Goal: Transaction & Acquisition: Purchase product/service

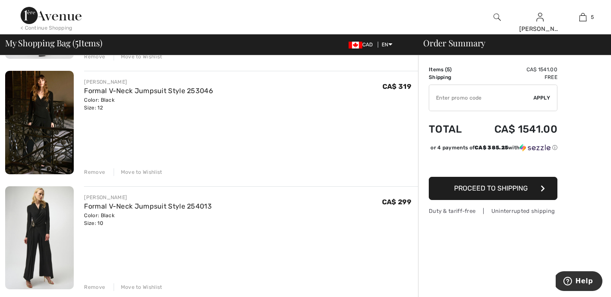
scroll to position [170, 0]
click at [50, 103] on img at bounding box center [39, 121] width 69 height 103
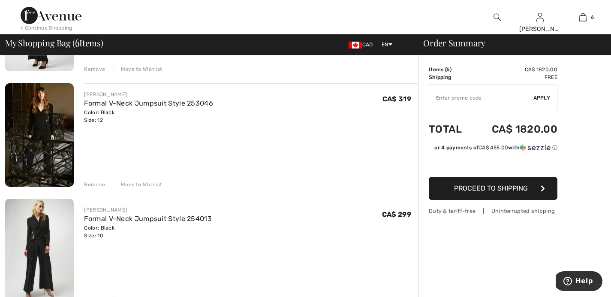
scroll to position [167, 0]
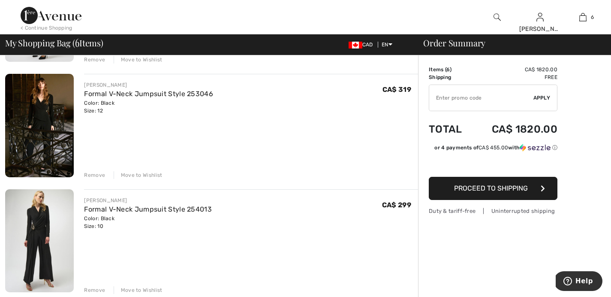
click at [33, 226] on img at bounding box center [39, 240] width 69 height 103
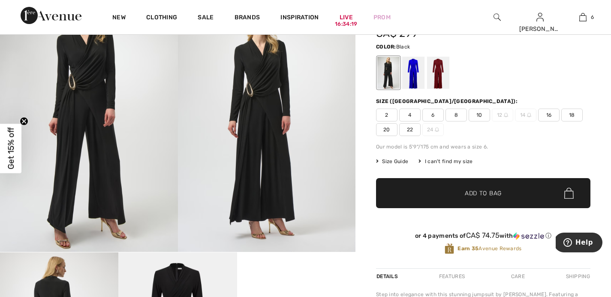
scroll to position [65, 0]
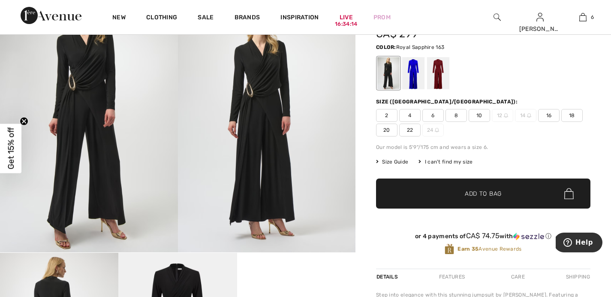
click at [411, 84] on div at bounding box center [413, 73] width 22 height 32
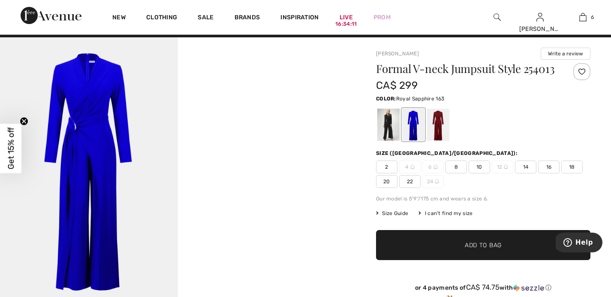
scroll to position [15, 0]
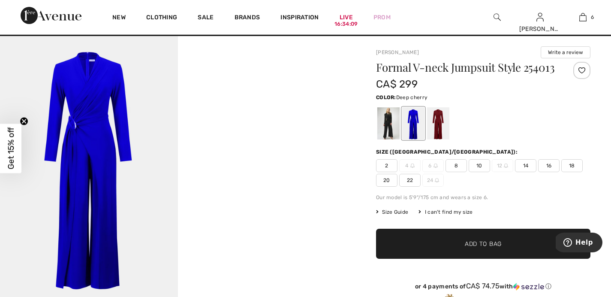
click at [438, 130] on div at bounding box center [438, 123] width 22 height 32
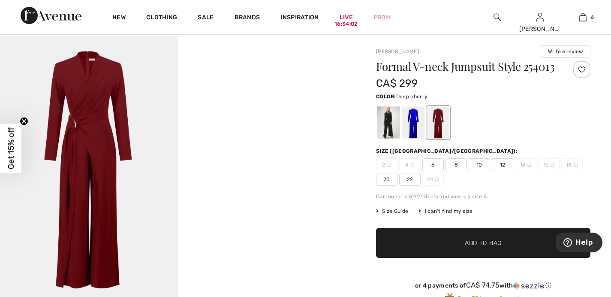
scroll to position [0, 0]
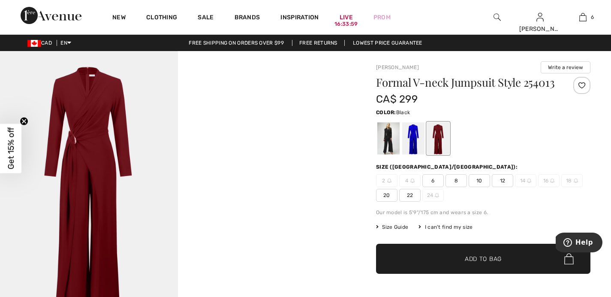
click at [399, 154] on div at bounding box center [389, 138] width 22 height 32
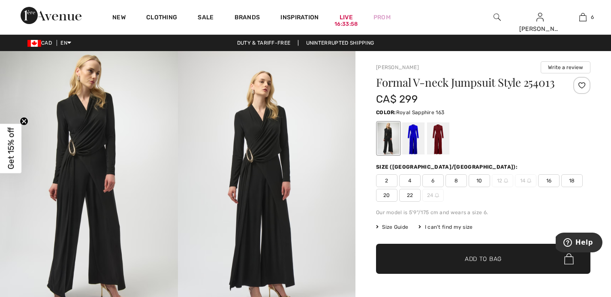
click at [419, 150] on div at bounding box center [413, 138] width 22 height 32
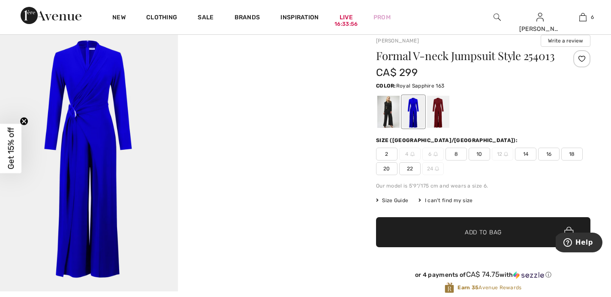
scroll to position [27, 0]
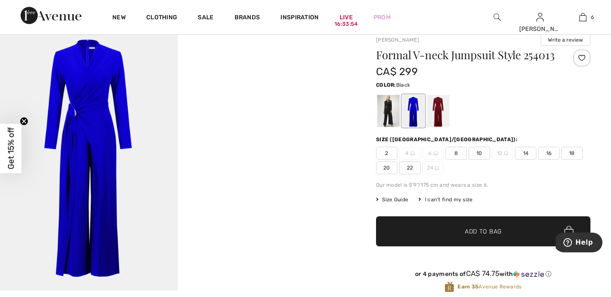
click at [382, 127] on div at bounding box center [389, 111] width 22 height 32
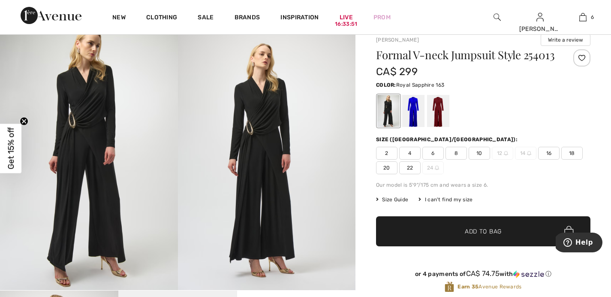
click at [409, 127] on div at bounding box center [413, 111] width 22 height 32
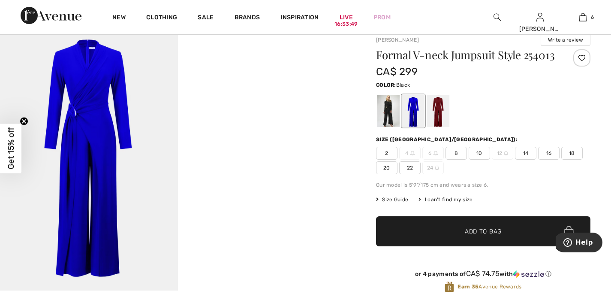
click at [395, 124] on div at bounding box center [389, 111] width 22 height 32
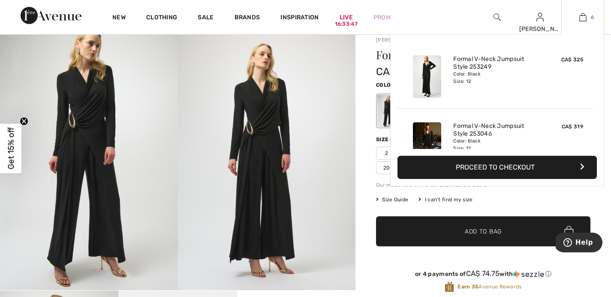
click at [587, 16] on link "6" at bounding box center [583, 17] width 42 height 10
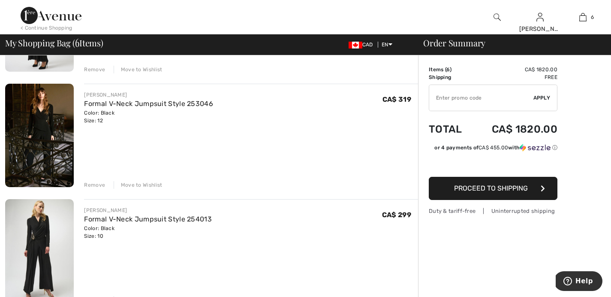
scroll to position [158, 0]
click at [93, 186] on div "Remove" at bounding box center [94, 184] width 21 height 8
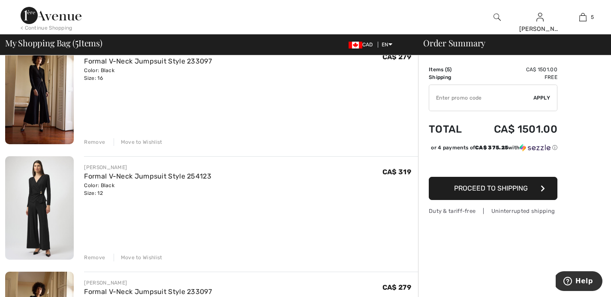
scroll to position [316, 0]
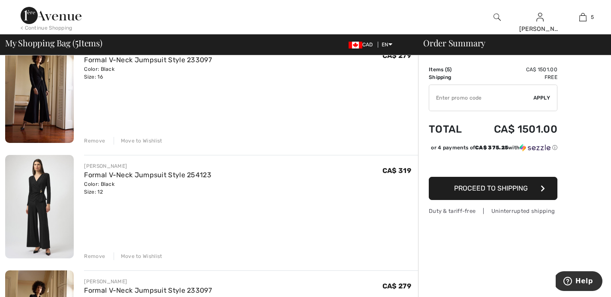
click at [39, 225] on img at bounding box center [39, 206] width 69 height 103
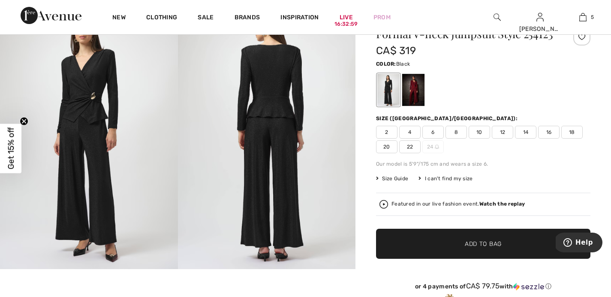
scroll to position [50, 0]
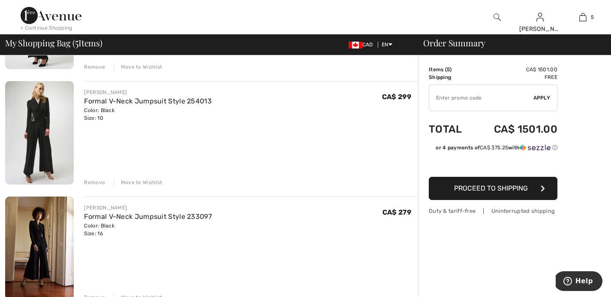
scroll to position [161, 0]
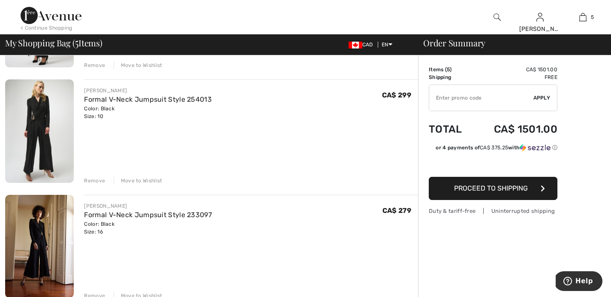
click at [42, 139] on img at bounding box center [39, 130] width 69 height 103
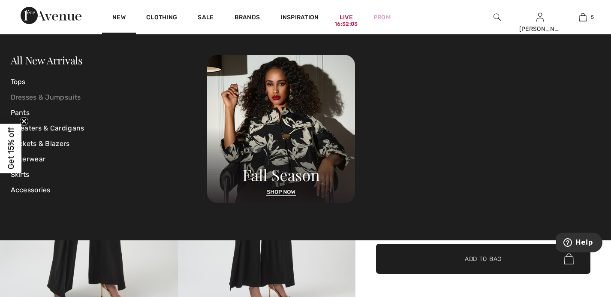
click at [80, 94] on link "Dresses & Jumpsuits" at bounding box center [109, 97] width 197 height 15
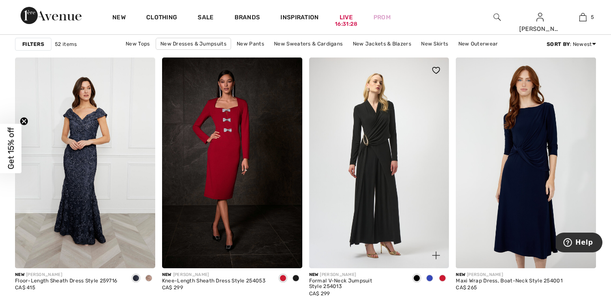
scroll to position [2515, 0]
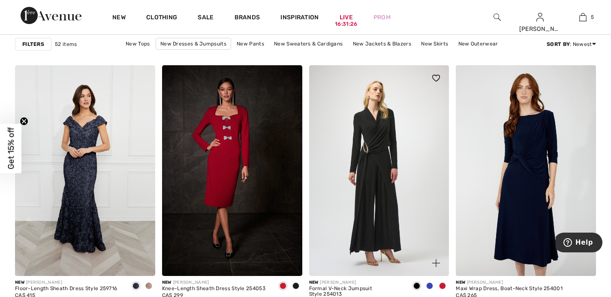
click at [393, 172] on img at bounding box center [379, 170] width 140 height 210
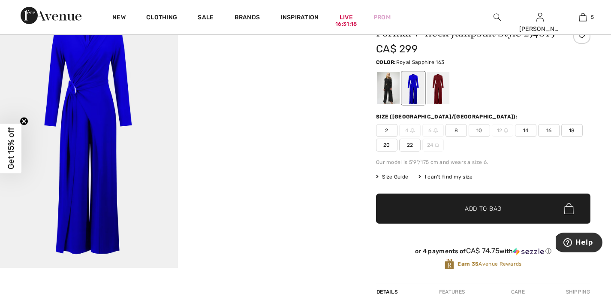
scroll to position [51, 0]
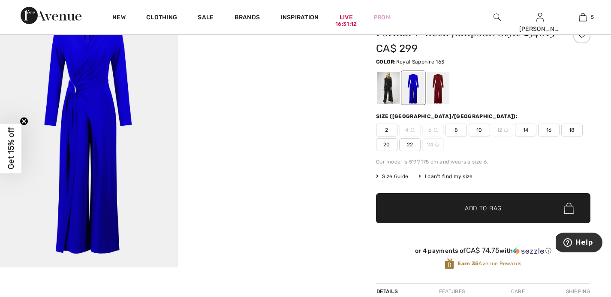
click at [523, 136] on span "14" at bounding box center [525, 130] width 21 height 13
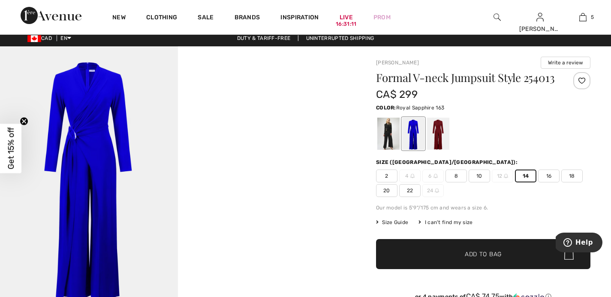
scroll to position [6, 0]
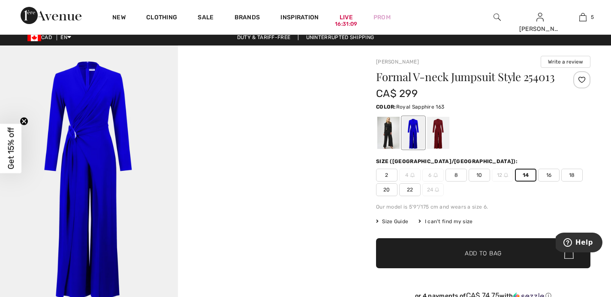
click at [540, 268] on span "✔ Added to Bag Add to Bag" at bounding box center [483, 253] width 215 height 30
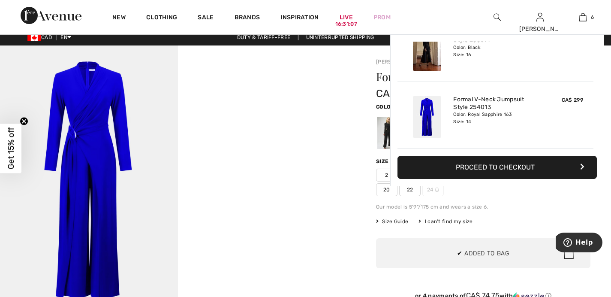
scroll to position [0, 0]
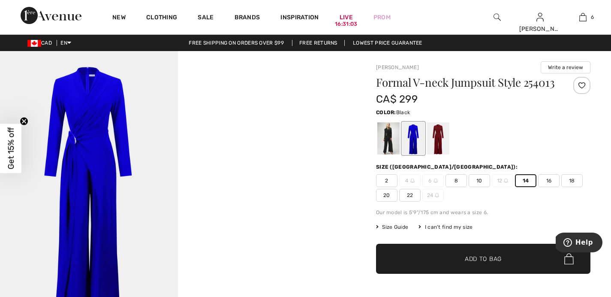
click at [391, 145] on div at bounding box center [389, 138] width 22 height 32
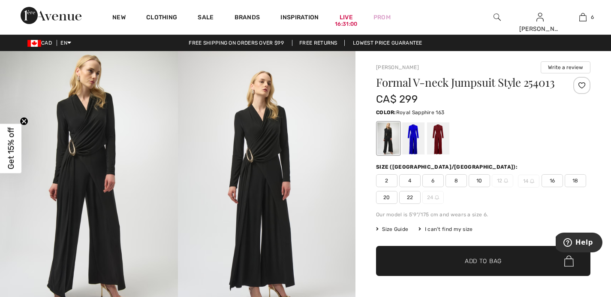
click at [406, 154] on div at bounding box center [413, 138] width 22 height 32
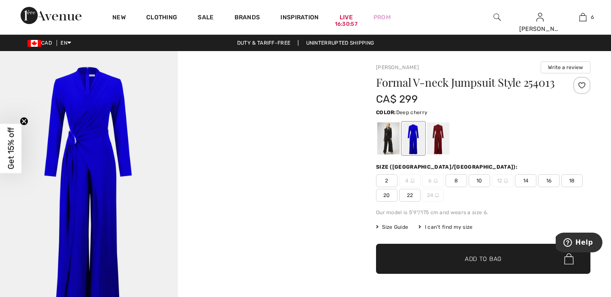
click at [429, 151] on div at bounding box center [438, 138] width 22 height 32
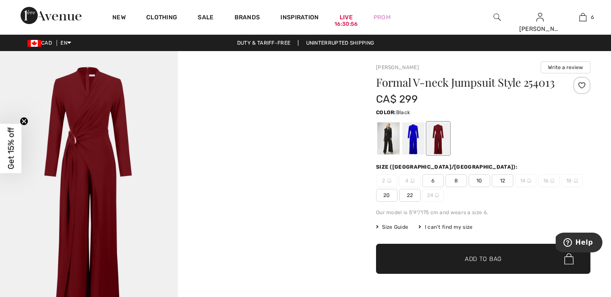
click at [389, 154] on div at bounding box center [389, 138] width 22 height 32
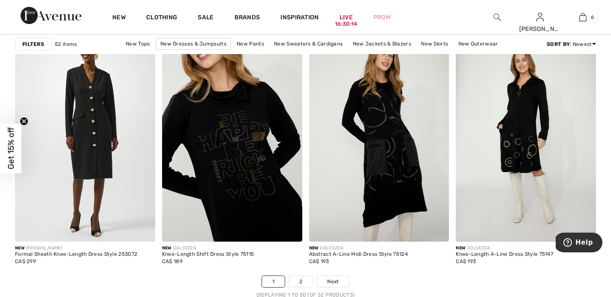
scroll to position [3654, 0]
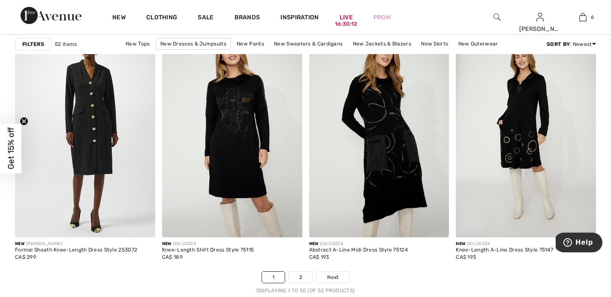
click at [306, 273] on link "2" at bounding box center [301, 277] width 24 height 11
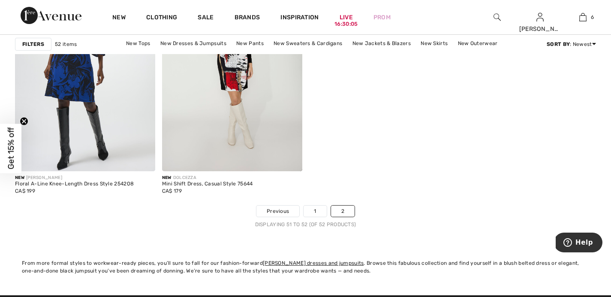
scroll to position [162, 0]
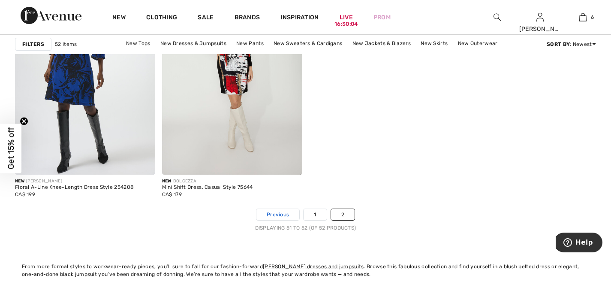
click at [279, 214] on span "Previous" at bounding box center [278, 215] width 22 height 8
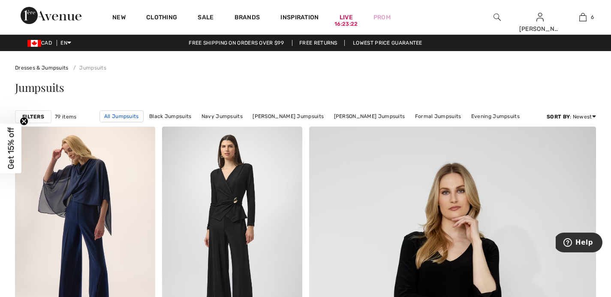
click at [140, 119] on link "All Jumpsuits" at bounding box center [122, 116] width 44 height 12
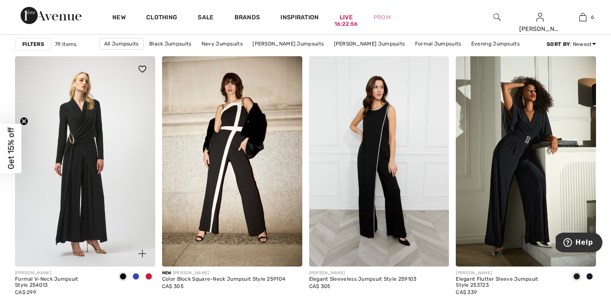
scroll to position [573, 0]
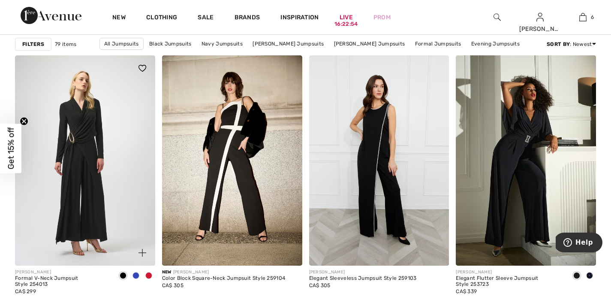
click at [144, 109] on img at bounding box center [85, 160] width 140 height 210
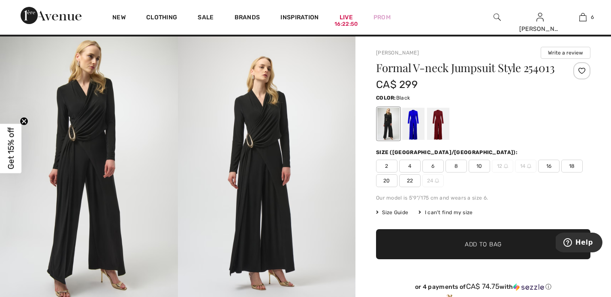
scroll to position [19, 0]
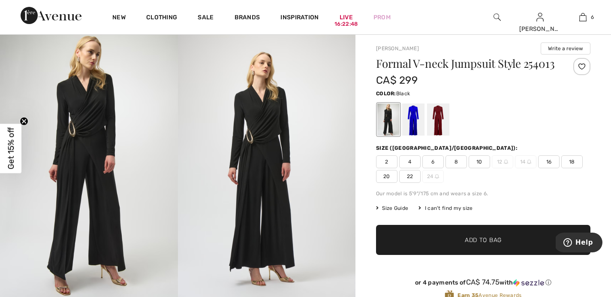
click at [484, 168] on span "10" at bounding box center [479, 161] width 21 height 13
click at [484, 137] on div at bounding box center [483, 120] width 215 height 36
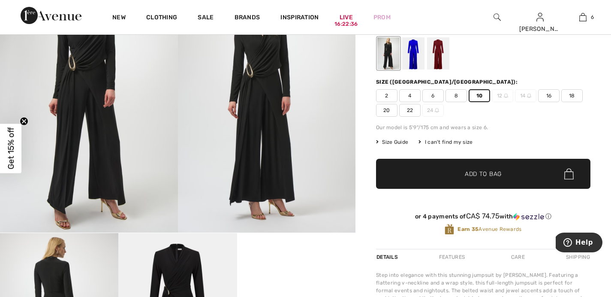
scroll to position [124, 0]
